Goal: Task Accomplishment & Management: Manage account settings

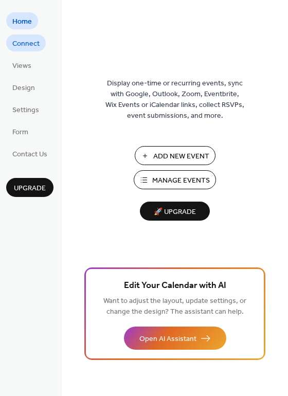
click at [30, 43] on span "Connect" at bounding box center [25, 44] width 27 height 11
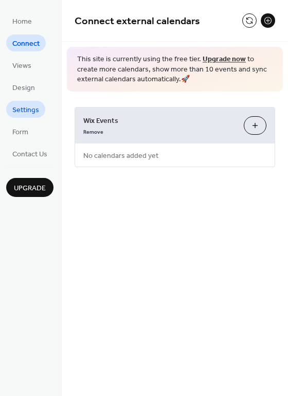
click at [30, 108] on span "Settings" at bounding box center [25, 110] width 27 height 11
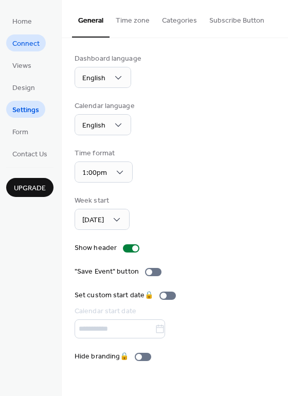
click at [34, 43] on span "Connect" at bounding box center [25, 44] width 27 height 11
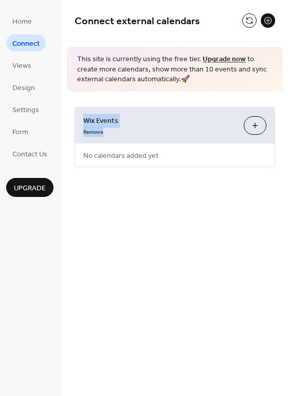
drag, startPoint x: 283, startPoint y: 74, endPoint x: 283, endPoint y: 110, distance: 35.4
click at [283, 110] on div "Connect external calendars This site is currently using the free tier. Upgrade …" at bounding box center [175, 99] width 226 height 198
click at [281, 173] on div "Wix Events Remove Customize No calendars added yet" at bounding box center [175, 136] width 226 height 91
drag, startPoint x: 287, startPoint y: 86, endPoint x: 283, endPoint y: 110, distance: 24.4
click at [283, 110] on div "Connect external calendars This site is currently using the free tier. Upgrade …" at bounding box center [175, 99] width 226 height 198
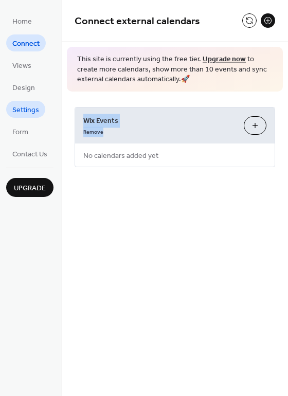
click at [25, 108] on span "Settings" at bounding box center [25, 110] width 27 height 11
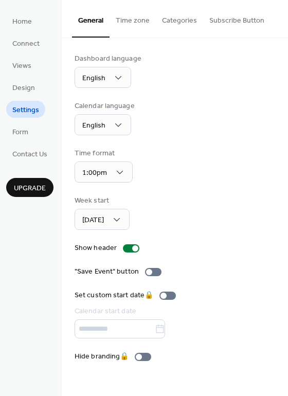
drag, startPoint x: 285, startPoint y: 23, endPoint x: 285, endPoint y: 59, distance: 35.5
click at [285, 59] on div "General Time zone Categories Subscribe Button Dashboard language English Calend…" at bounding box center [175, 188] width 226 height 377
click at [192, 145] on div "Dashboard language English Calendar language English Time format 1:00pm Week st…" at bounding box center [174, 207] width 200 height 308
click at [26, 44] on span "Connect" at bounding box center [25, 44] width 27 height 11
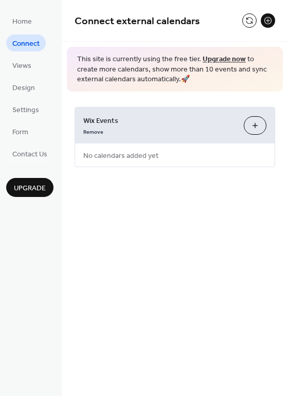
click at [215, 182] on div "Connect external calendars This site is currently using the free tier. Upgrade …" at bounding box center [175, 99] width 226 height 198
click at [28, 21] on span "Home" at bounding box center [22, 21] width 20 height 11
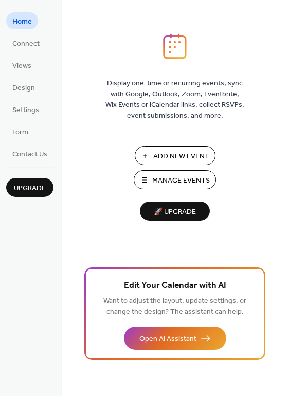
click at [283, 89] on div "Display one-time or recurring events, sync with Google, Outlook, Zoom, Eventbri…" at bounding box center [175, 214] width 226 height 362
click at [272, 110] on div "Display one-time or recurring events, sync with Google, Outlook, Zoom, Eventbri…" at bounding box center [175, 214] width 226 height 362
click at [179, 177] on span "Manage Events" at bounding box center [181, 180] width 58 height 11
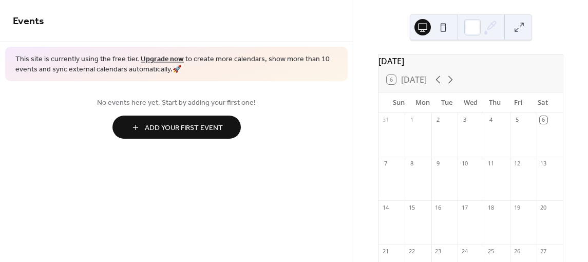
click at [176, 123] on span "Add Your First Event" at bounding box center [184, 128] width 78 height 11
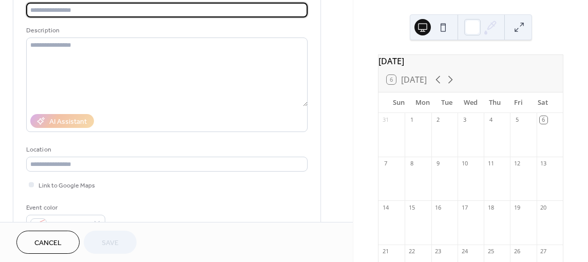
scroll to position [168, 0]
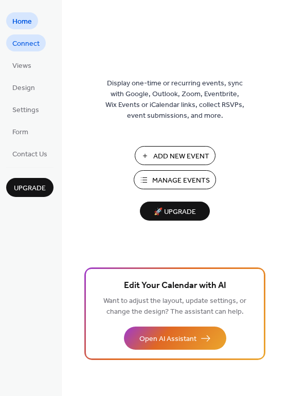
click at [39, 47] on span "Connect" at bounding box center [25, 44] width 27 height 11
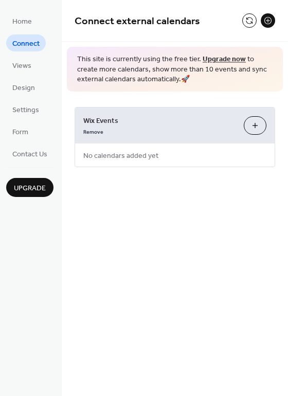
click at [250, 117] on button "Customize" at bounding box center [255, 125] width 23 height 18
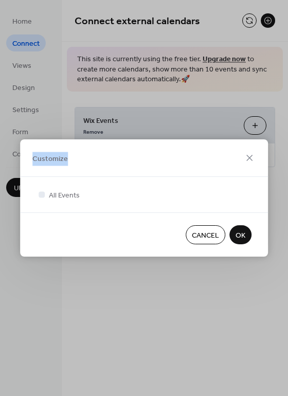
drag, startPoint x: 139, startPoint y: 151, endPoint x: 134, endPoint y: 82, distance: 69.1
click at [134, 82] on div "Customize All Events Cancel OK" at bounding box center [144, 198] width 288 height 396
click at [159, 151] on div "Customize" at bounding box center [144, 158] width 248 height 38
click at [238, 230] on span "OK" at bounding box center [240, 235] width 10 height 11
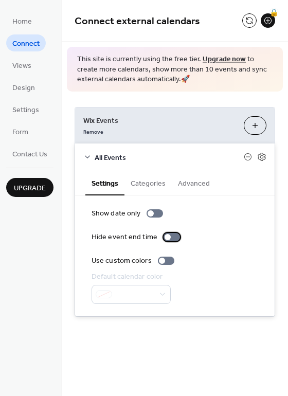
click at [164, 235] on div at bounding box center [167, 237] width 6 height 6
click at [164, 235] on div at bounding box center [171, 237] width 16 height 8
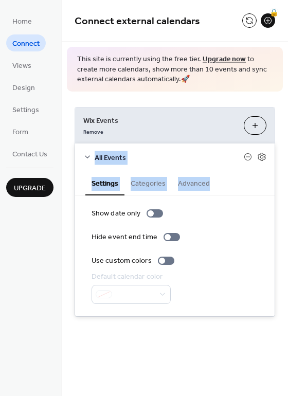
drag, startPoint x: 283, startPoint y: 138, endPoint x: 288, endPoint y: 177, distance: 39.8
click at [287, 177] on html "**********" at bounding box center [144, 198] width 288 height 396
click at [287, 175] on div "**********" at bounding box center [175, 211] width 226 height 240
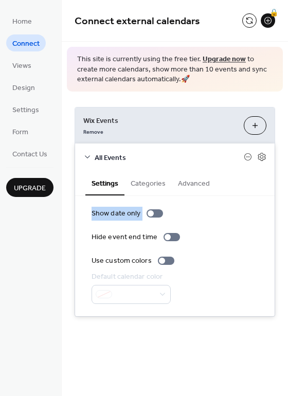
drag, startPoint x: 287, startPoint y: 175, endPoint x: 249, endPoint y: 202, distance: 47.2
click at [249, 202] on div "**********" at bounding box center [175, 211] width 226 height 240
click at [157, 183] on button "Categories" at bounding box center [147, 183] width 47 height 24
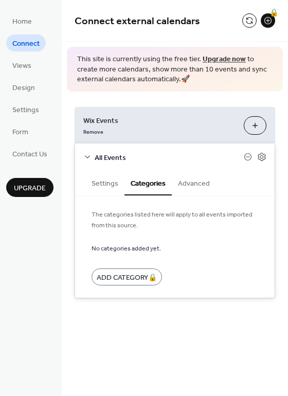
click at [200, 190] on button "Advanced" at bounding box center [194, 183] width 44 height 24
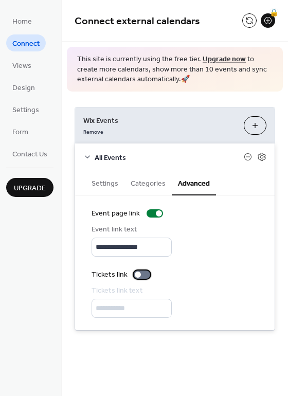
click at [139, 273] on div at bounding box center [138, 274] width 6 height 6
click at [213, 286] on div "**********" at bounding box center [174, 301] width 166 height 32
